Goal: Task Accomplishment & Management: Manage account settings

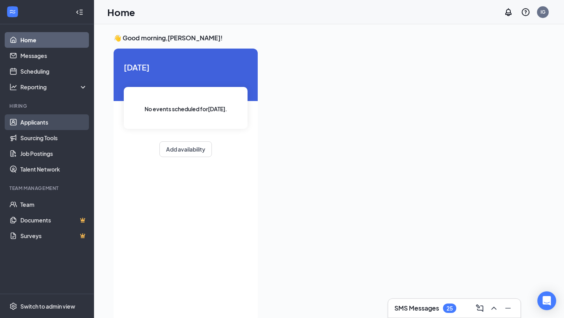
click at [66, 124] on link "Applicants" at bounding box center [53, 122] width 67 height 16
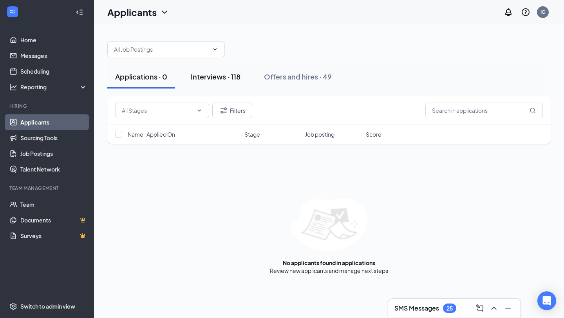
click at [216, 88] on div "Applications · 0 Interviews · 118 Offers and hires · 49" at bounding box center [328, 76] width 443 height 39
click at [216, 86] on button "Interviews · 118" at bounding box center [215, 76] width 65 height 23
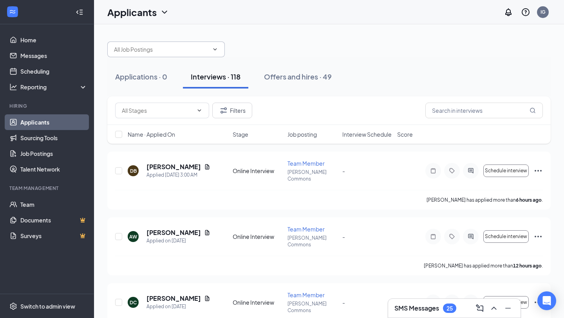
click at [187, 52] on input "text" at bounding box center [161, 49] width 95 height 9
type input "will"
click at [452, 99] on div "Filters" at bounding box center [328, 110] width 443 height 29
click at [445, 115] on input "text" at bounding box center [483, 111] width 117 height 16
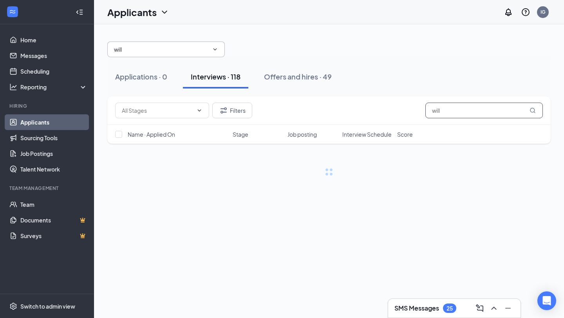
type input "will"
click at [160, 47] on input "will" at bounding box center [161, 49] width 95 height 9
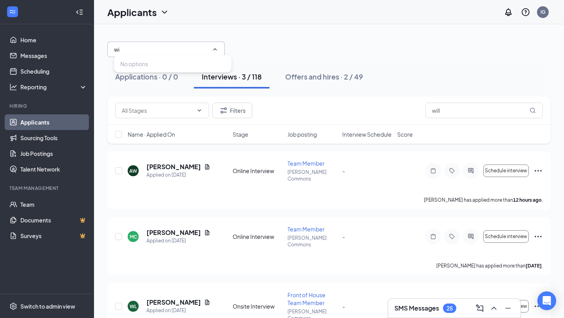
type input "w"
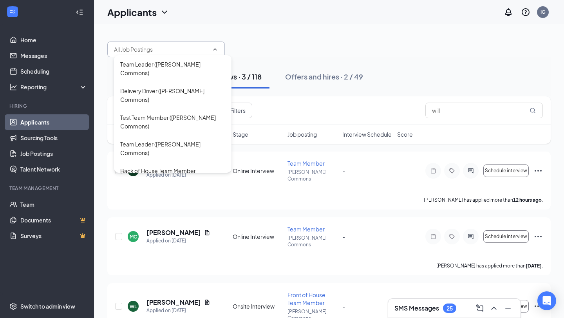
click at [407, 41] on div "Team Leader ([PERSON_NAME]) Delivery Driver ([PERSON_NAME] Commons) Test Team M…" at bounding box center [328, 45] width 443 height 23
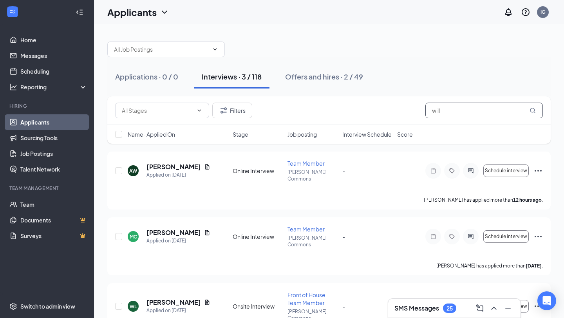
click at [461, 113] on input "will" at bounding box center [483, 111] width 117 height 16
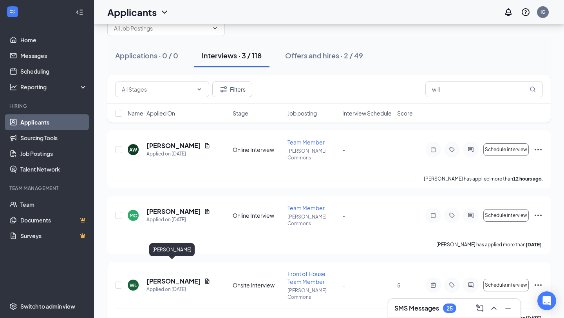
click at [175, 277] on h5 "[PERSON_NAME]" at bounding box center [173, 281] width 54 height 9
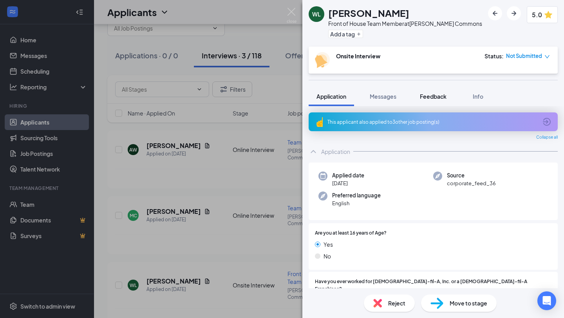
click at [431, 94] on span "Feedback" at bounding box center [433, 96] width 27 height 7
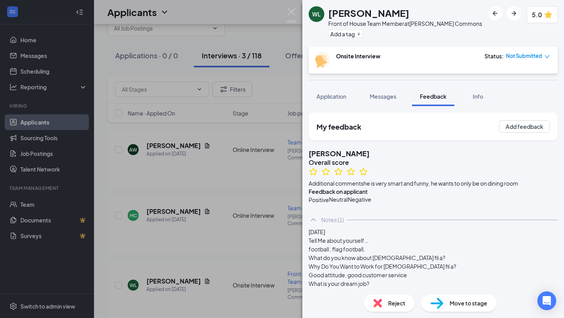
click at [371, 85] on div "[PERSON_NAME] Front of House Team Member at [PERSON_NAME][GEOGRAPHIC_DATA] Add …" at bounding box center [432, 159] width 261 height 318
click at [378, 99] on div "Messages" at bounding box center [382, 96] width 27 height 8
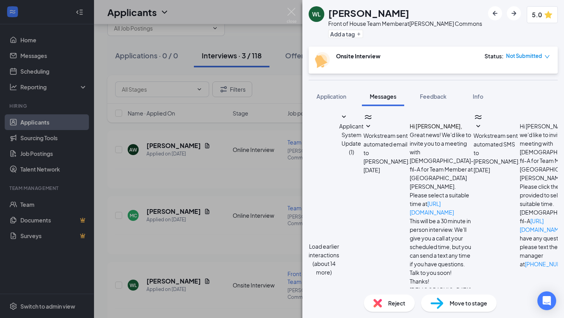
scroll to position [145, 0]
click at [431, 103] on button "Feedback" at bounding box center [433, 96] width 42 height 20
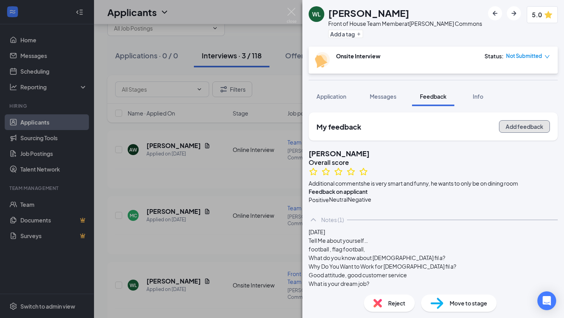
click at [528, 129] on button "Add feedback" at bounding box center [524, 126] width 51 height 13
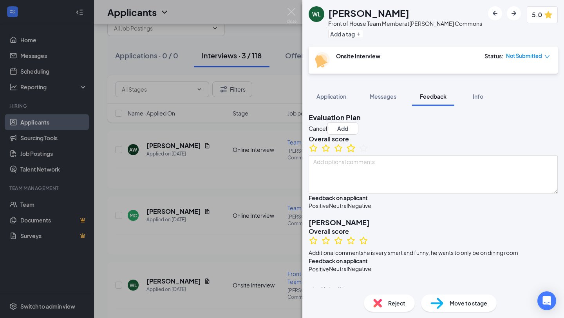
click at [356, 153] on icon "StarBorder" at bounding box center [351, 148] width 10 height 10
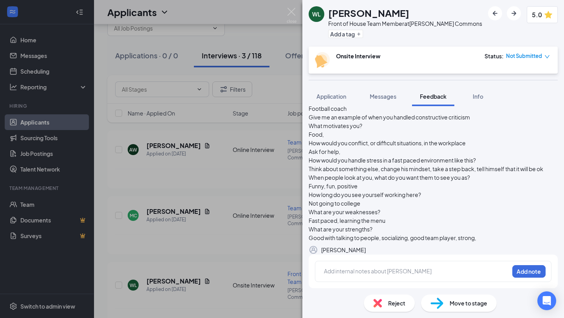
scroll to position [421, 0]
click at [367, 269] on div at bounding box center [416, 271] width 184 height 8
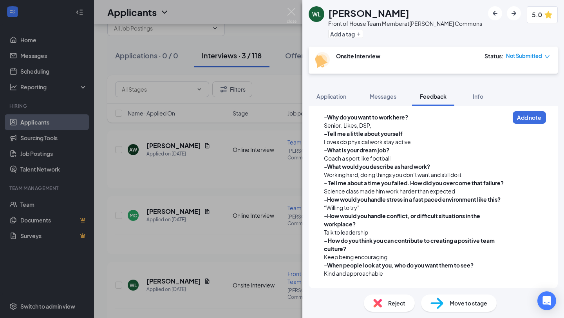
scroll to position [575, 0]
click at [543, 114] on button "Add note" at bounding box center [528, 117] width 33 height 13
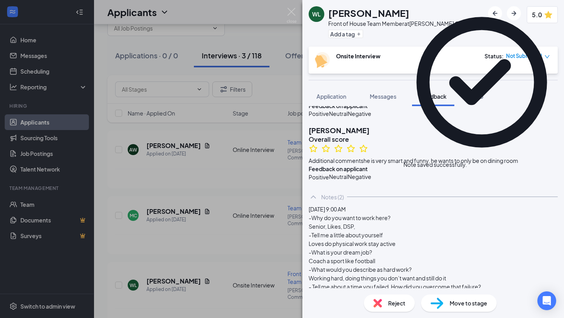
scroll to position [0, 0]
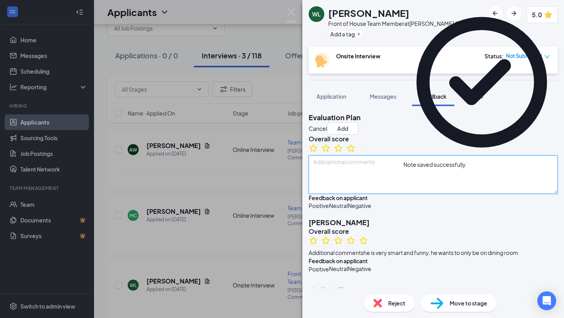
click at [422, 189] on textarea at bounding box center [432, 174] width 249 height 38
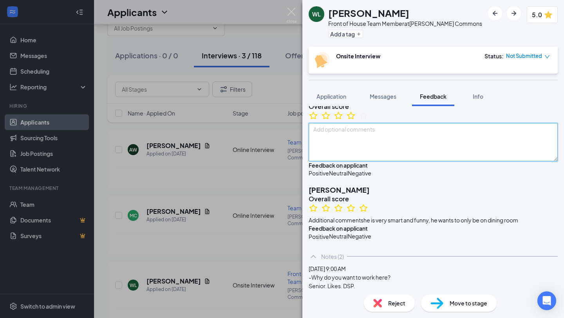
scroll to position [49, 0]
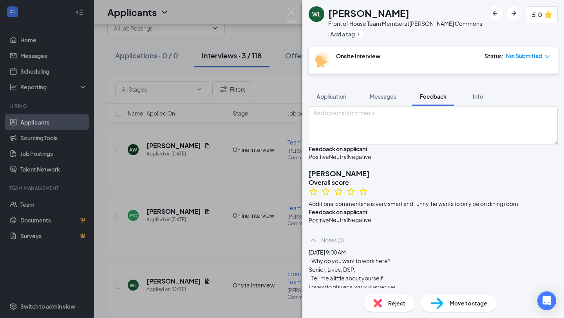
click at [329, 160] on div "Positive" at bounding box center [318, 157] width 20 height 8
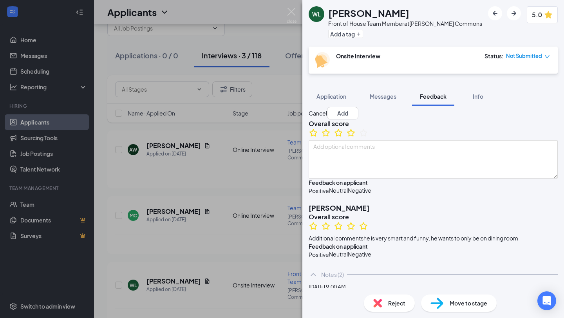
scroll to position [0, 0]
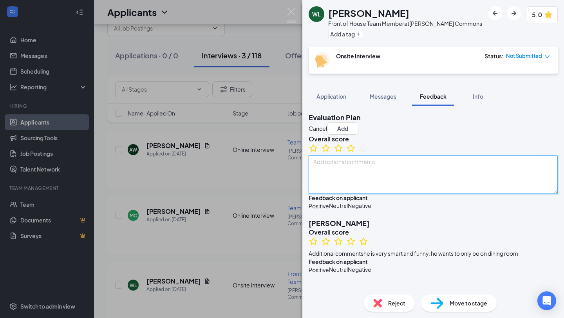
click at [339, 194] on textarea at bounding box center [432, 174] width 249 height 38
type textarea "Very kind and smart. It's hard for me to judge how well he'll pick up positions"
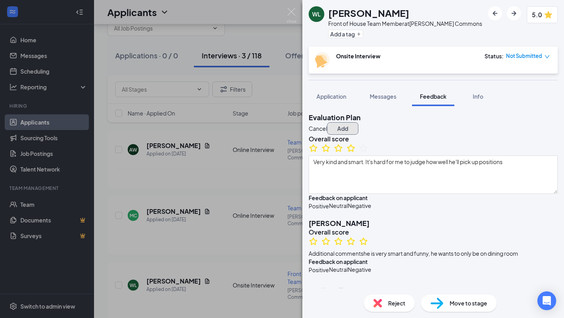
click at [358, 127] on button "Add" at bounding box center [342, 128] width 31 height 13
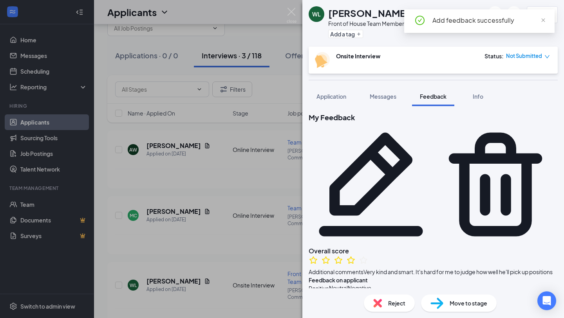
click at [473, 306] on span "Move to stage" at bounding box center [468, 303] width 38 height 9
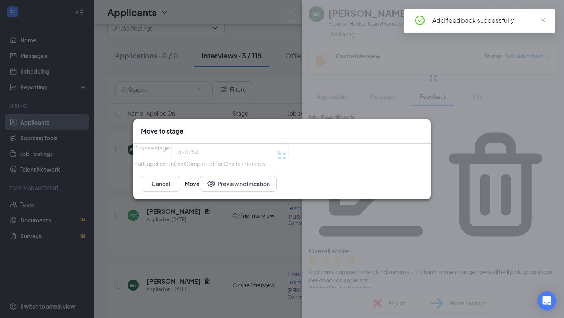
type input "Final Interview (next stage)"
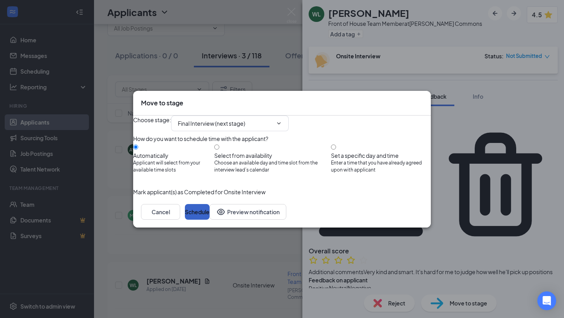
click at [209, 220] on button "Schedule" at bounding box center [197, 212] width 25 height 16
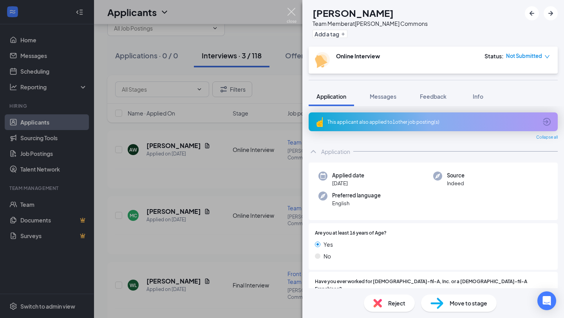
click at [292, 18] on img at bounding box center [291, 15] width 10 height 15
